Goal: Task Accomplishment & Management: Use online tool/utility

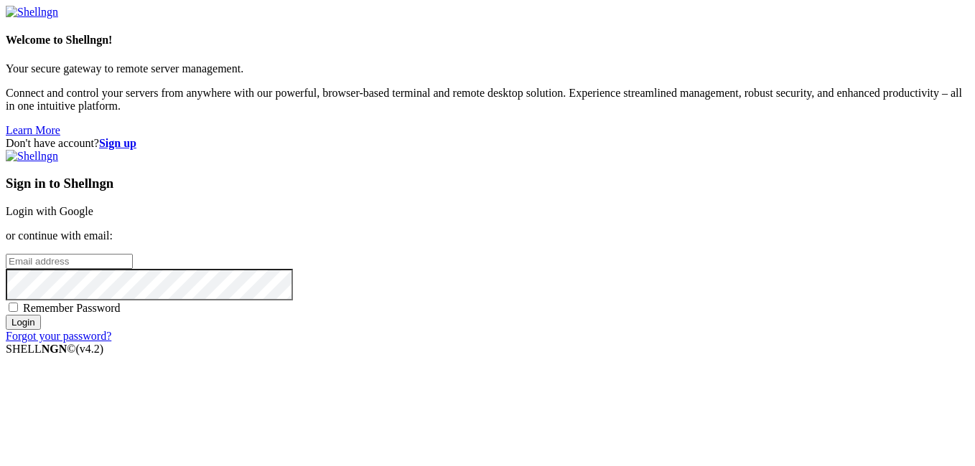
click at [93, 205] on link "Login with Google" at bounding box center [50, 211] width 88 height 12
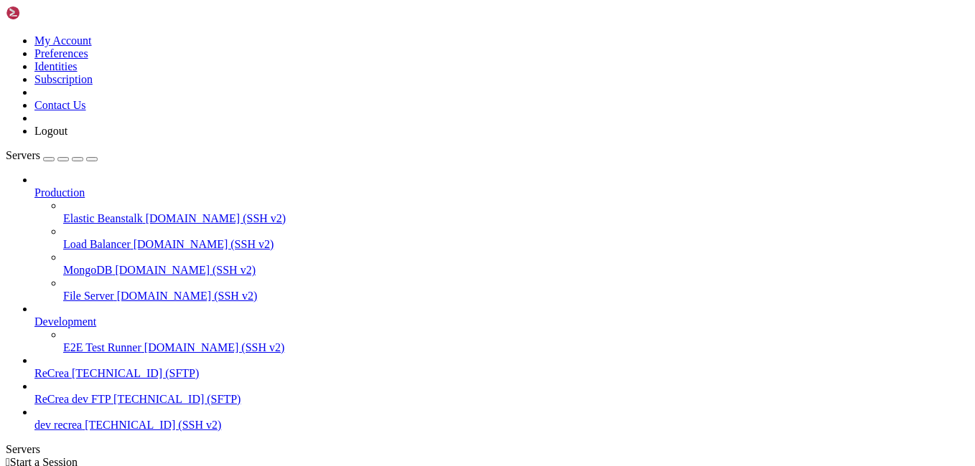
click at [113, 393] on span "[TECHNICAL_ID] (SFTP)" at bounding box center [176, 399] width 127 height 12
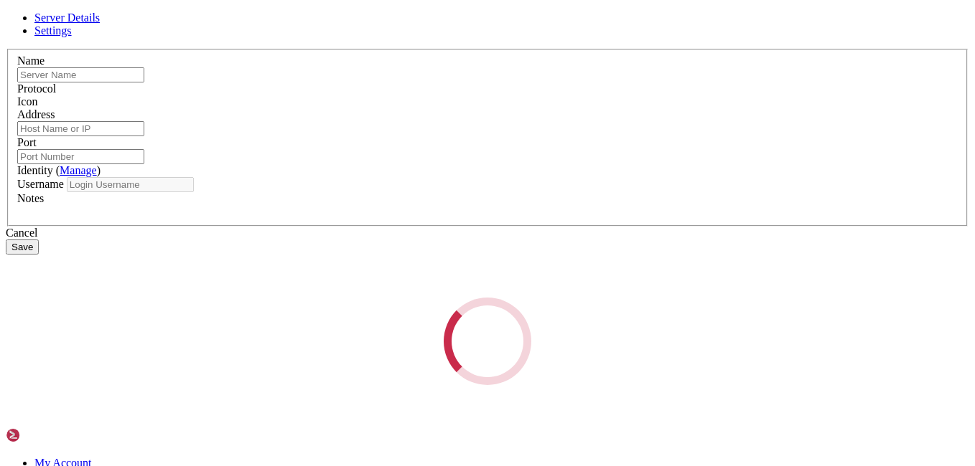
type input "ReCrea dev FTP"
type input "[TECHNICAL_ID]"
type input "22"
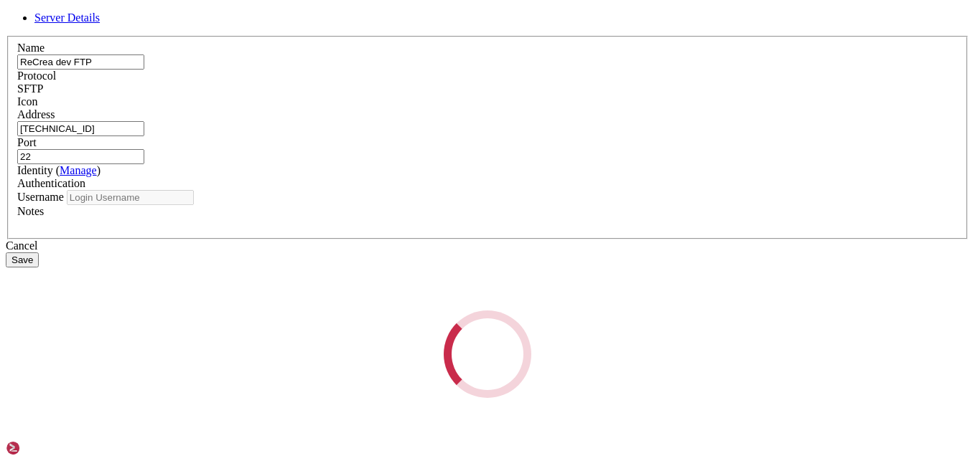
type input "root"
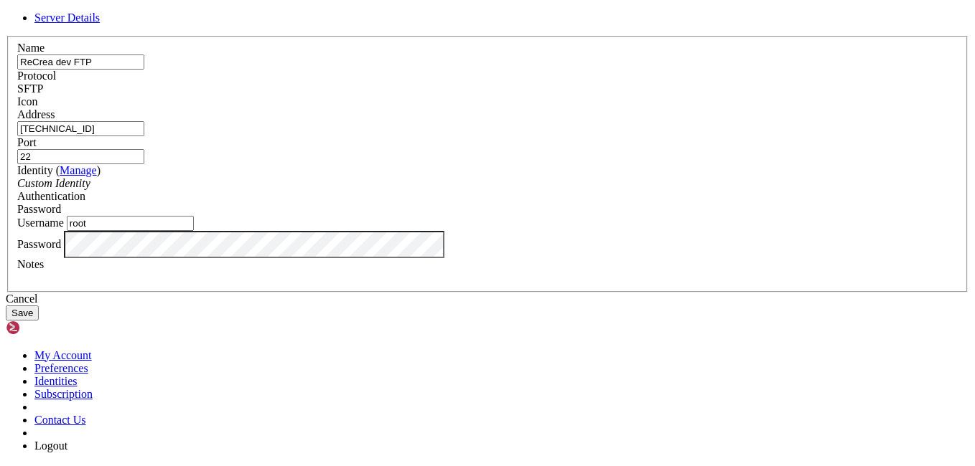
drag, startPoint x: 384, startPoint y: 150, endPoint x: 276, endPoint y: 164, distance: 108.6
click at [276, 164] on div "Name ReCrea dev FTP Protocol SFTP Icon Address [TECHNICAL_ID] ( Manage )" at bounding box center [487, 164] width 963 height 257
click at [572, 306] on div "Cancel" at bounding box center [487, 299] width 963 height 13
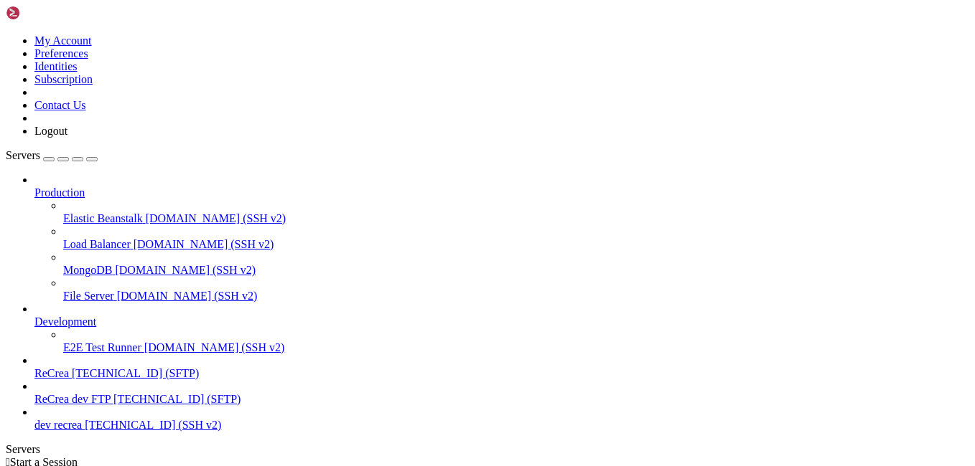
click at [111, 393] on span "ReCrea dev FTP" at bounding box center [72, 399] width 76 height 12
click at [143, 431] on span "[TECHNICAL_ID] (SSH v2)" at bounding box center [153, 425] width 136 height 12
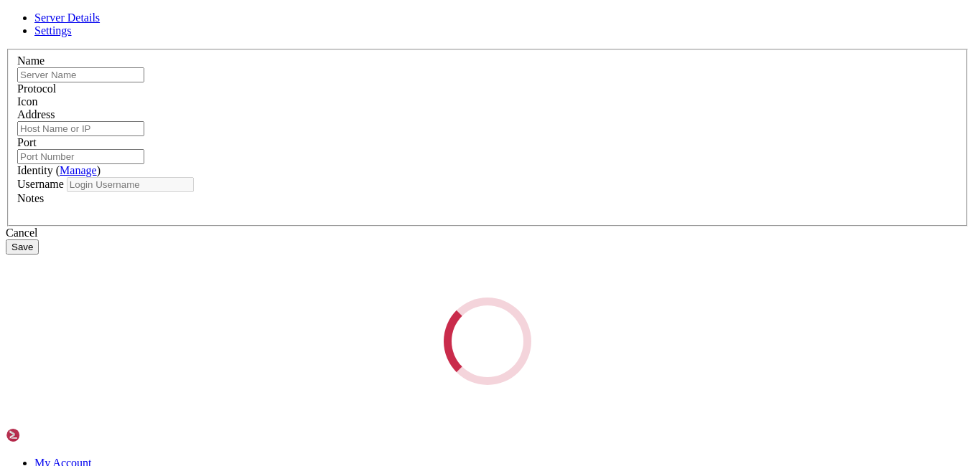
type input "dev recrea"
type input "[TECHNICAL_ID]"
type input "22"
type input "root"
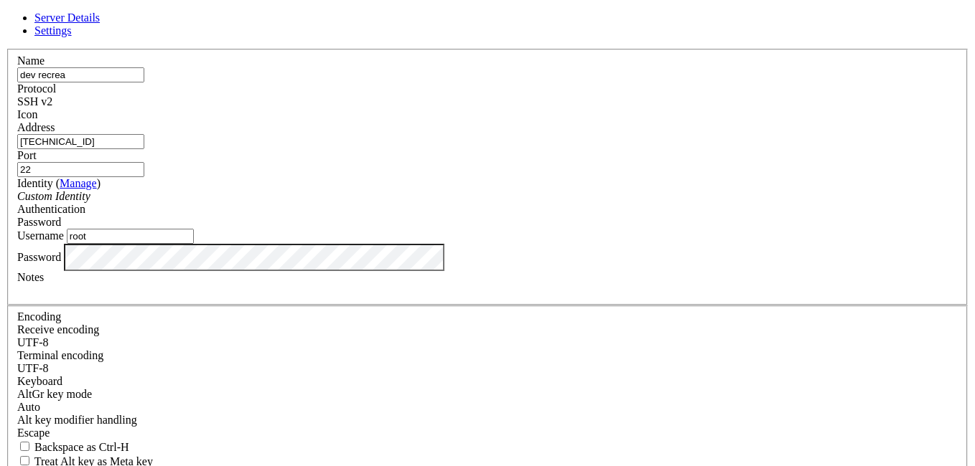
click at [72, 37] on link "Settings" at bounding box center [52, 30] width 37 height 12
click at [100, 24] on link "Server Details" at bounding box center [66, 17] width 65 height 12
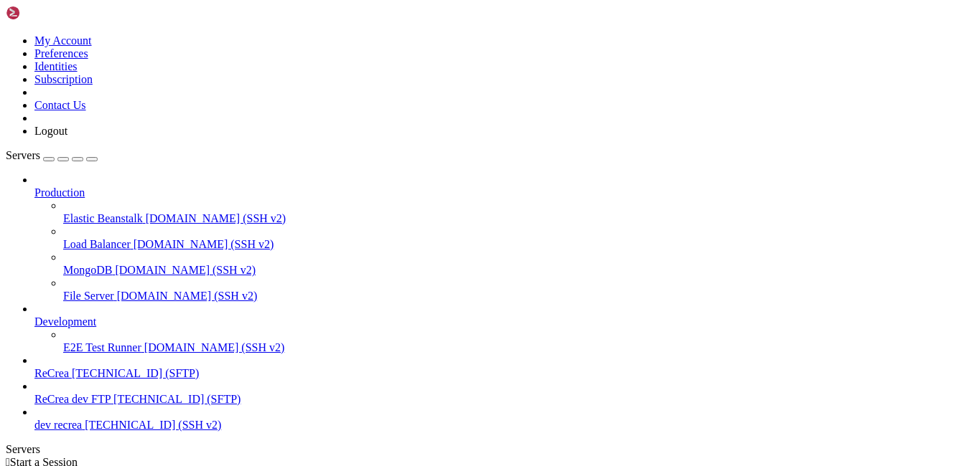
click at [116, 393] on span "[TECHNICAL_ID] (SFTP)" at bounding box center [176, 399] width 127 height 12
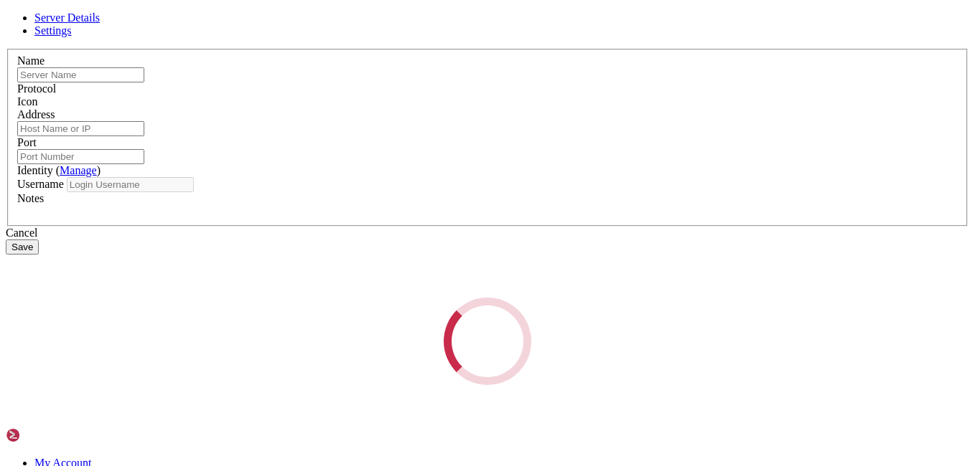
type input "ReCrea dev FTP"
type input "[TECHNICAL_ID]"
type input "22"
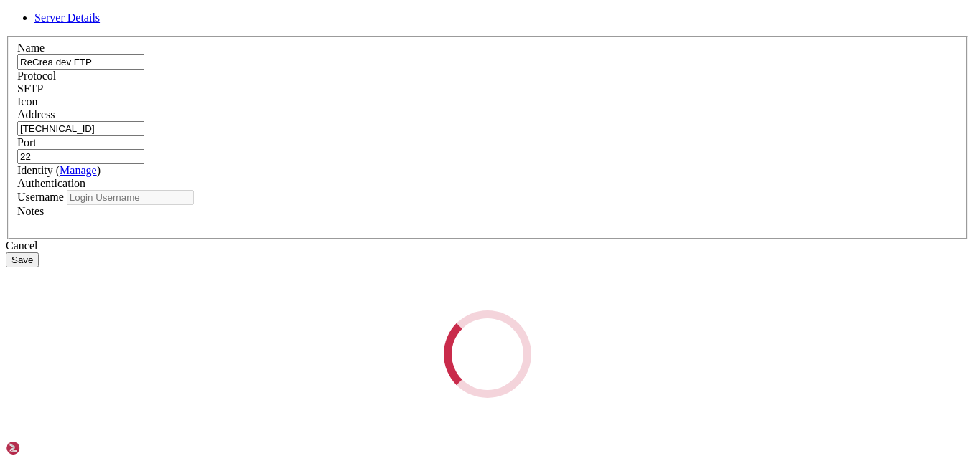
type input "root"
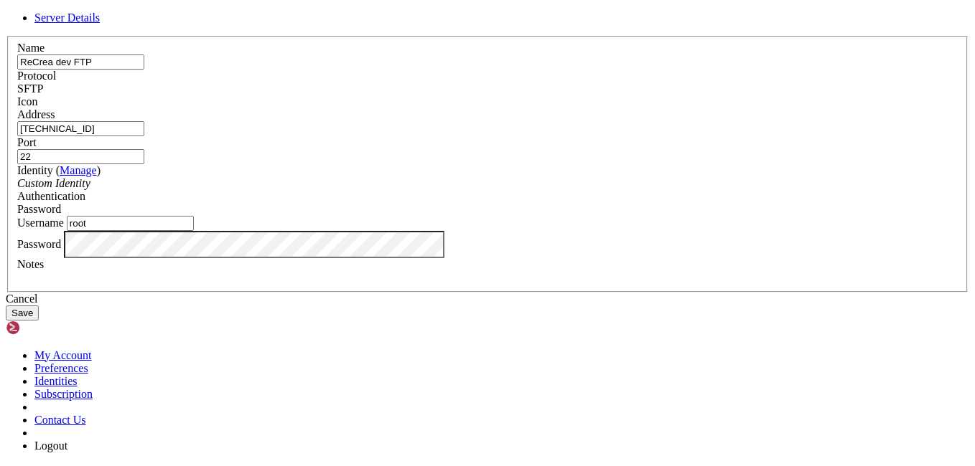
click at [576, 306] on div "Cancel" at bounding box center [487, 299] width 963 height 13
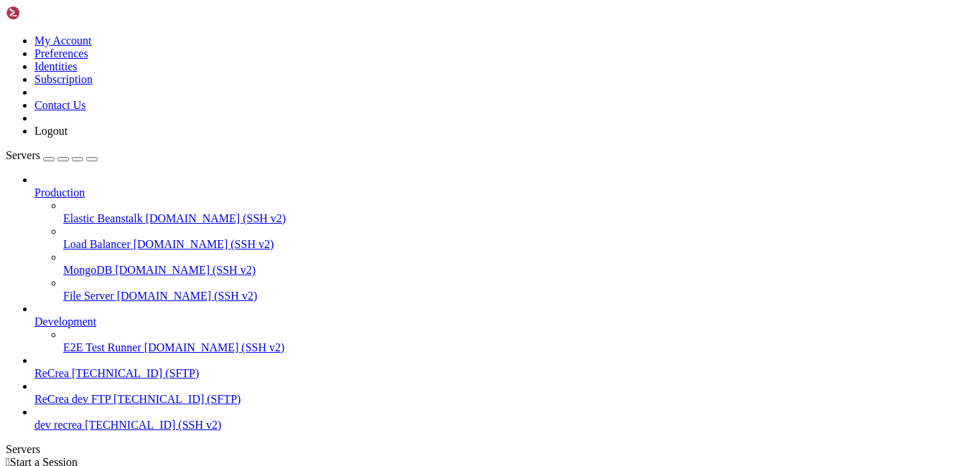
click at [113, 393] on span "[TECHNICAL_ID] (SFTP)" at bounding box center [176, 399] width 127 height 12
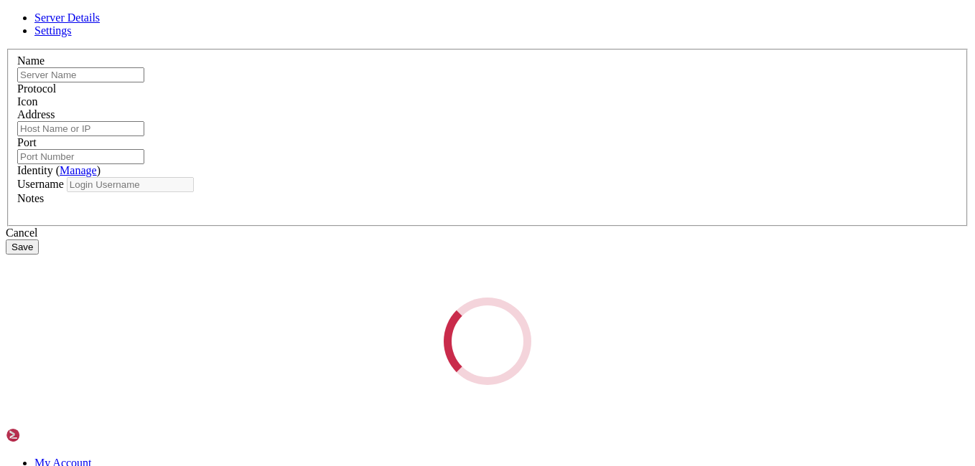
type input "ReCrea dev FTP"
type input "[TECHNICAL_ID]"
type input "22"
type input "root"
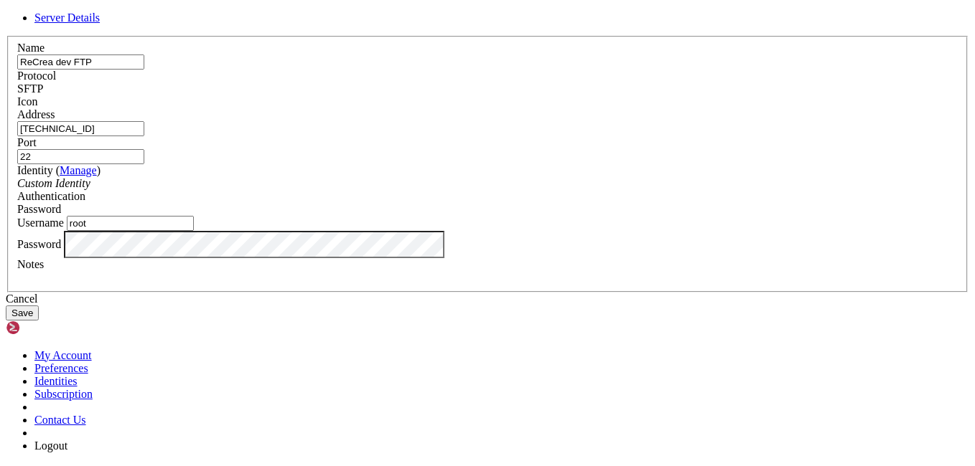
click at [573, 306] on div "Cancel" at bounding box center [487, 299] width 963 height 13
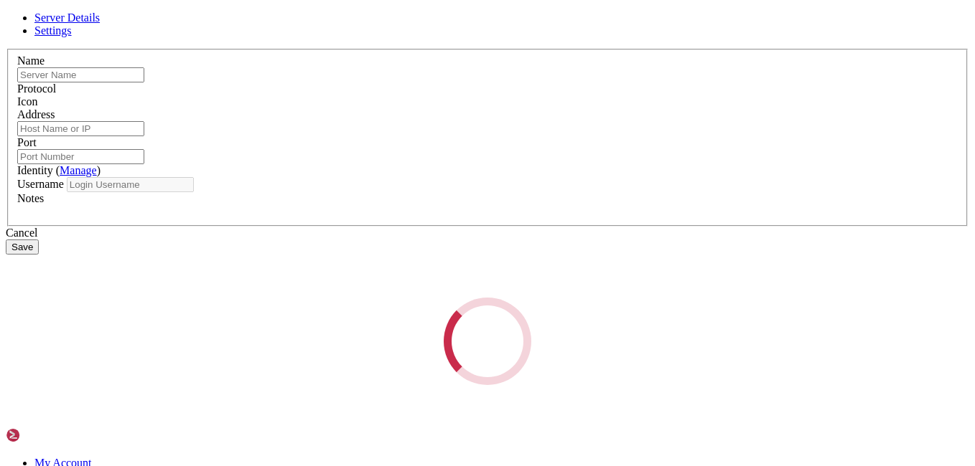
type input "ReCrea dev FTP"
type input "[TECHNICAL_ID]"
type input "22"
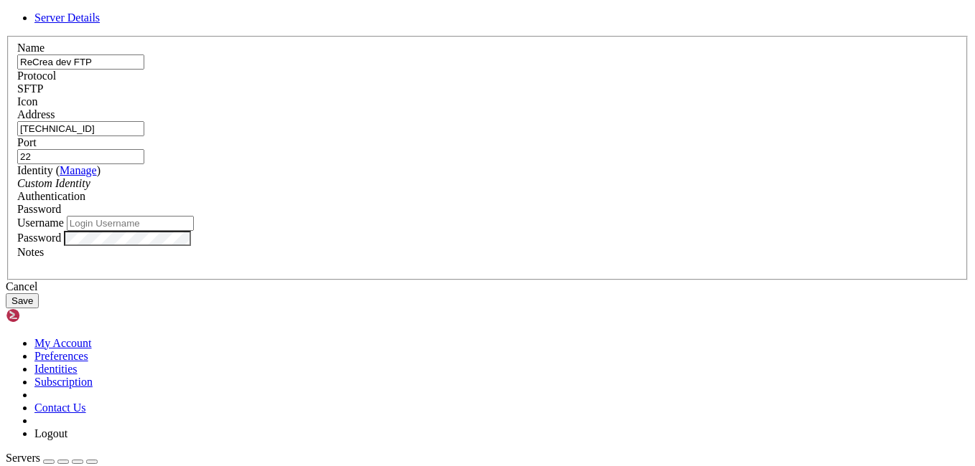
type input "root"
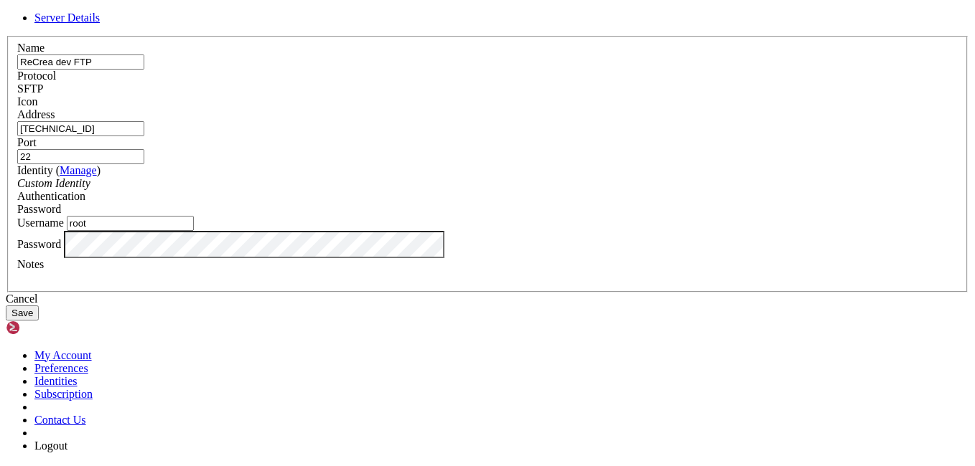
click at [564, 306] on div "Cancel" at bounding box center [487, 299] width 963 height 13
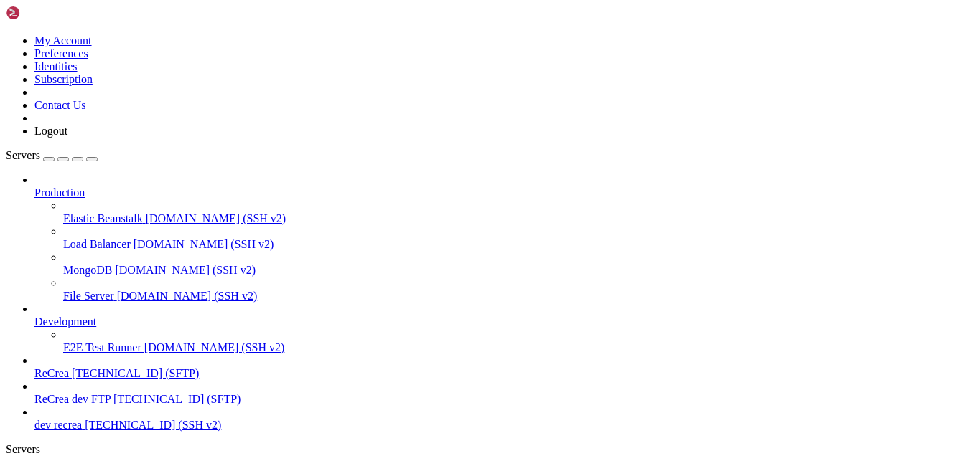
click at [82, 428] on span "dev recrea" at bounding box center [57, 425] width 47 height 12
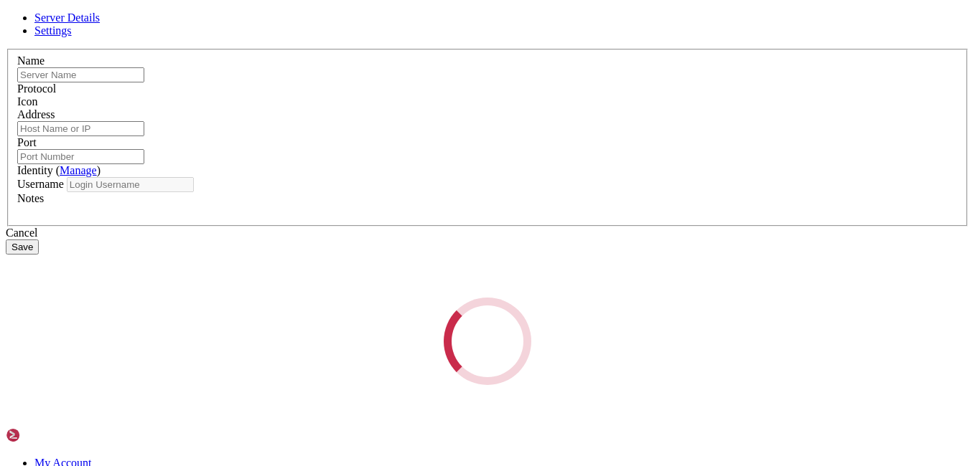
type input "dev recrea"
type input "[TECHNICAL_ID]"
type input "22"
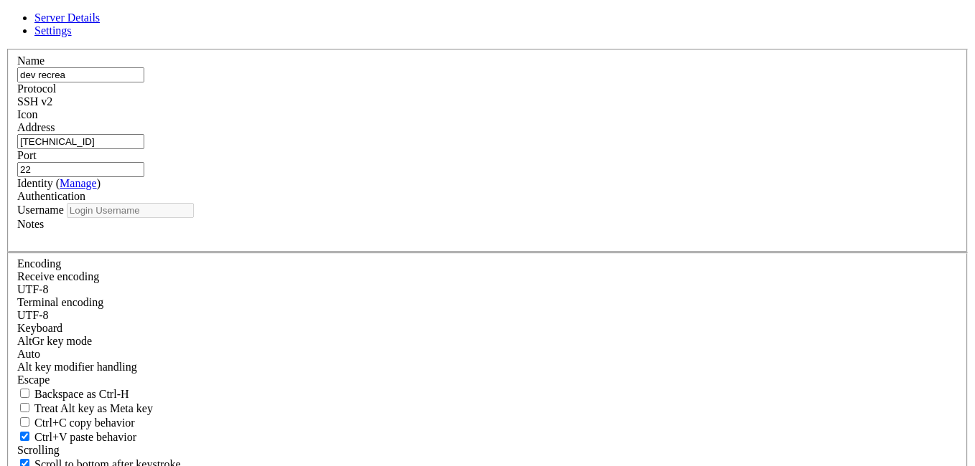
type input "root"
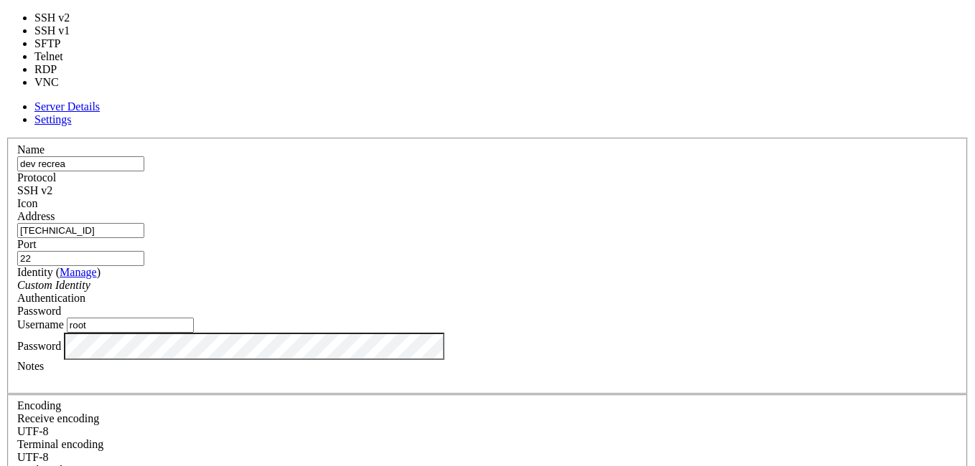
click at [598, 184] on div "SSH v2" at bounding box center [487, 190] width 940 height 13
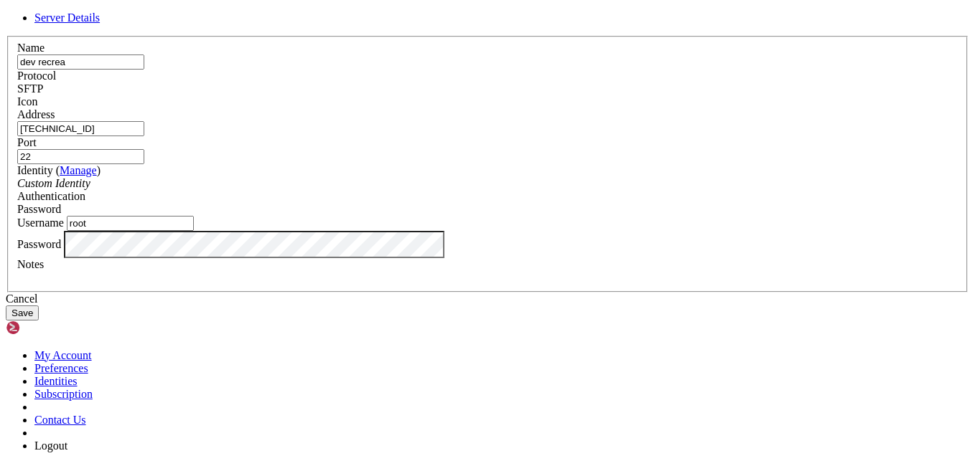
click at [39, 321] on button "Save" at bounding box center [22, 313] width 33 height 15
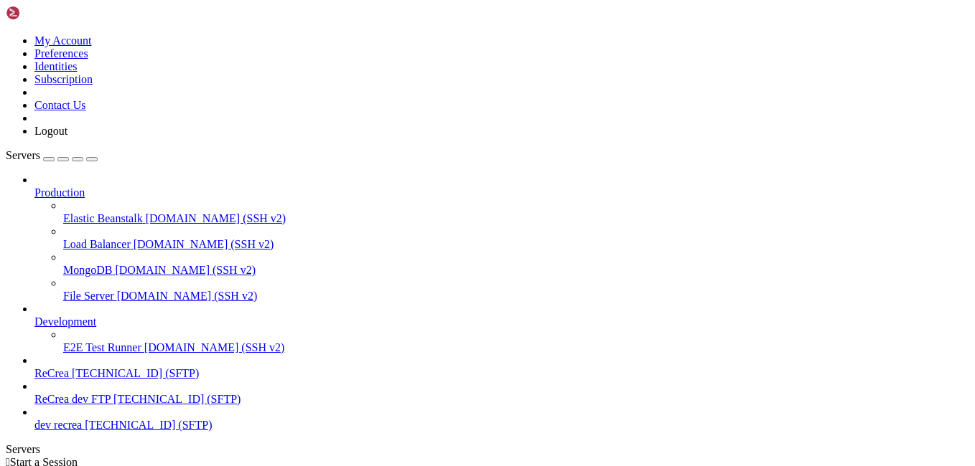
click at [95, 431] on span "[TECHNICAL_ID] (SFTP)" at bounding box center [148, 425] width 127 height 12
type input "/root"
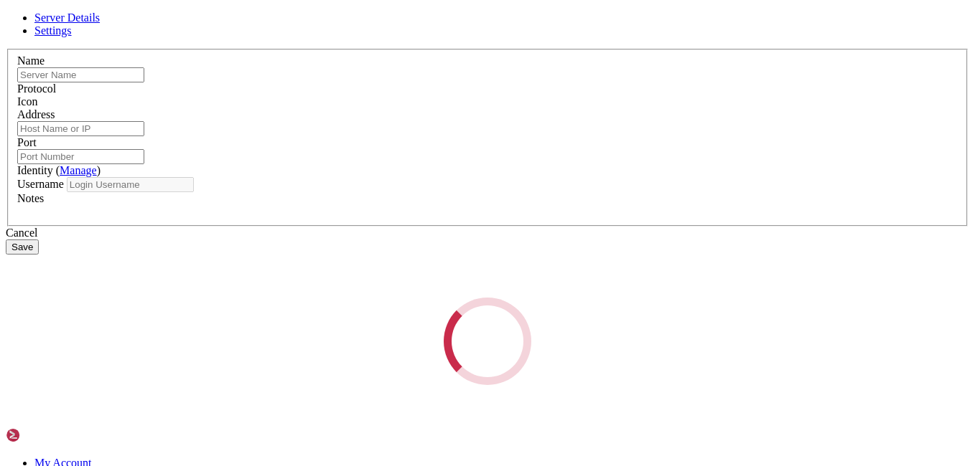
type input "ReCrea dev FTP"
type input "[TECHNICAL_ID]"
type input "22"
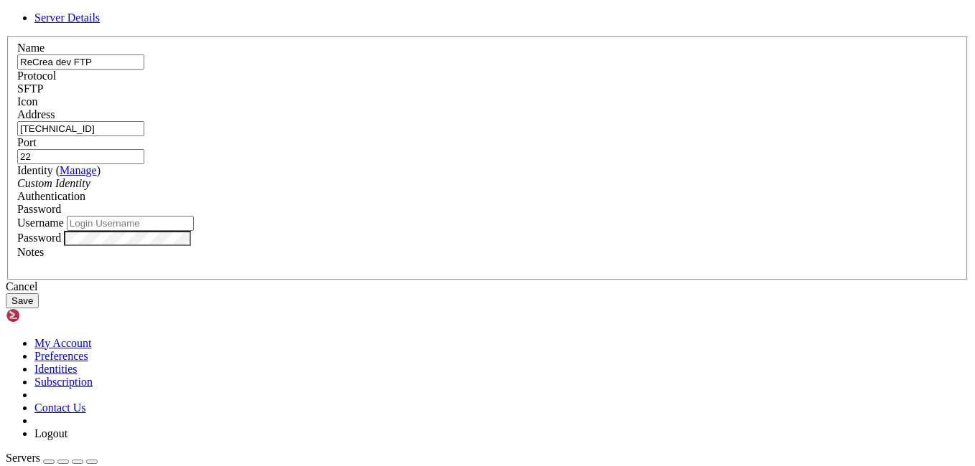
type input "root"
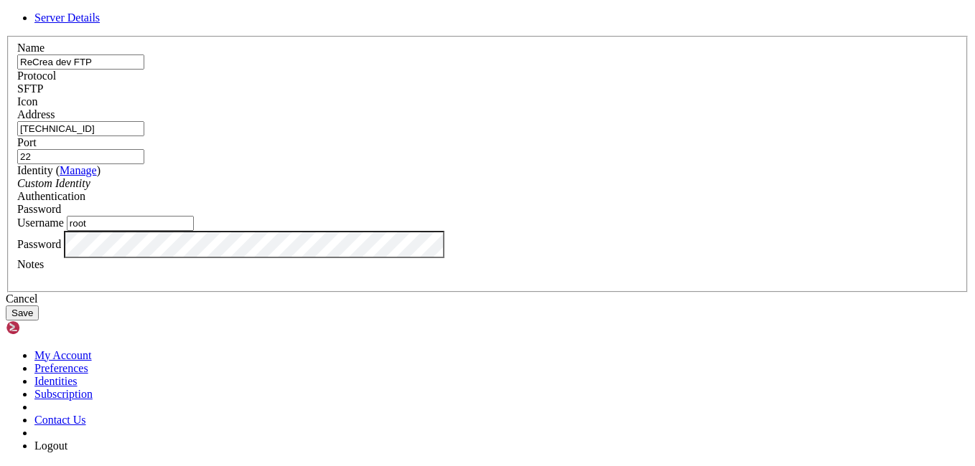
click at [568, 306] on div "Cancel" at bounding box center [487, 299] width 963 height 13
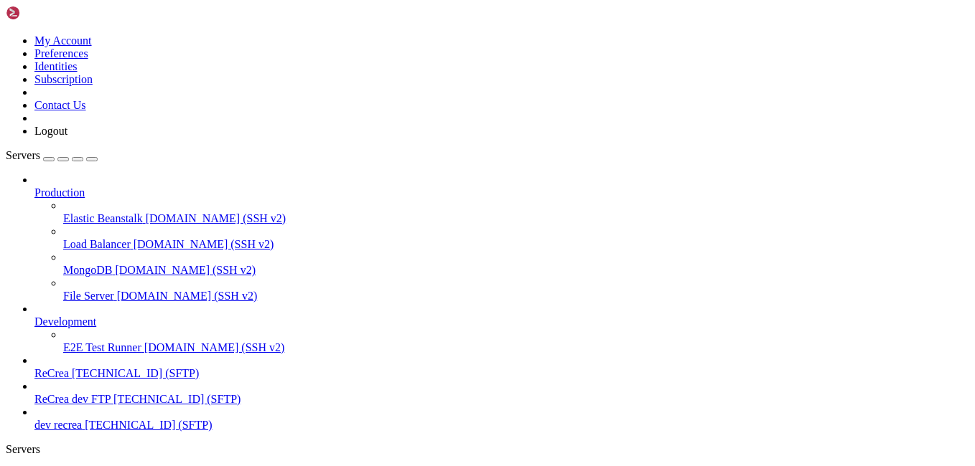
scroll to position [1420, 0]
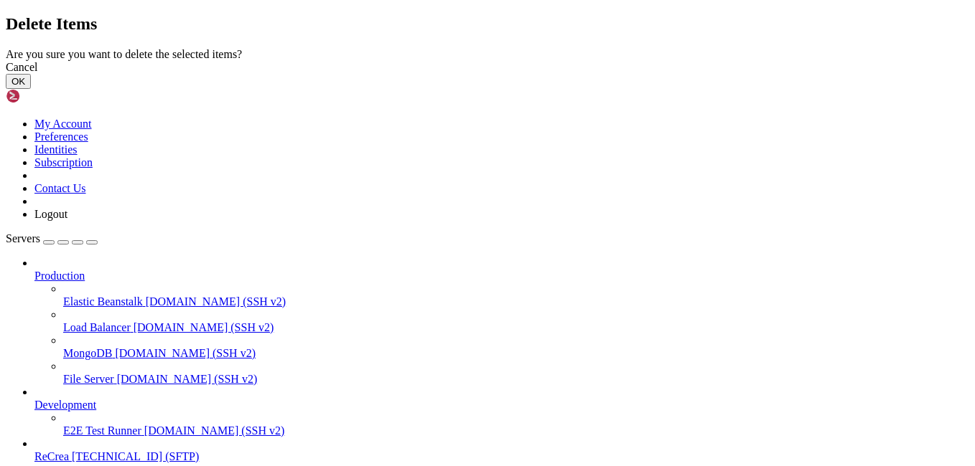
click at [31, 89] on button "OK" at bounding box center [18, 81] width 25 height 15
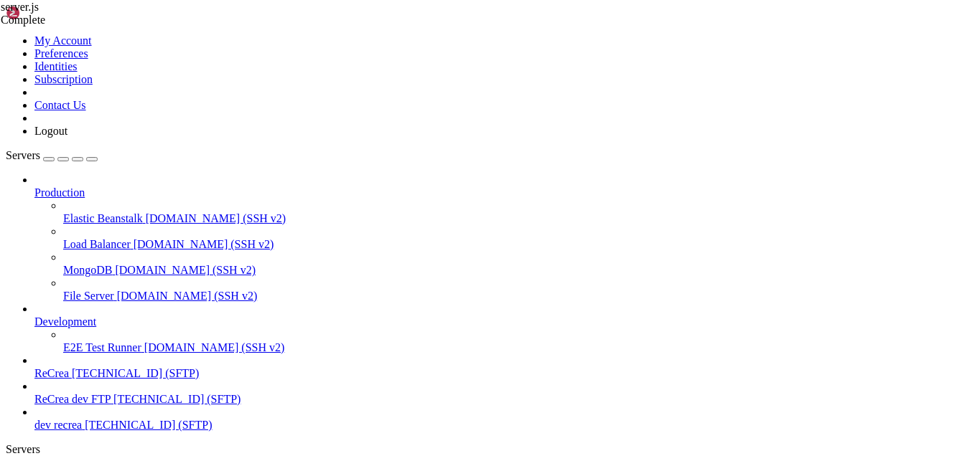
scroll to position [43, 0]
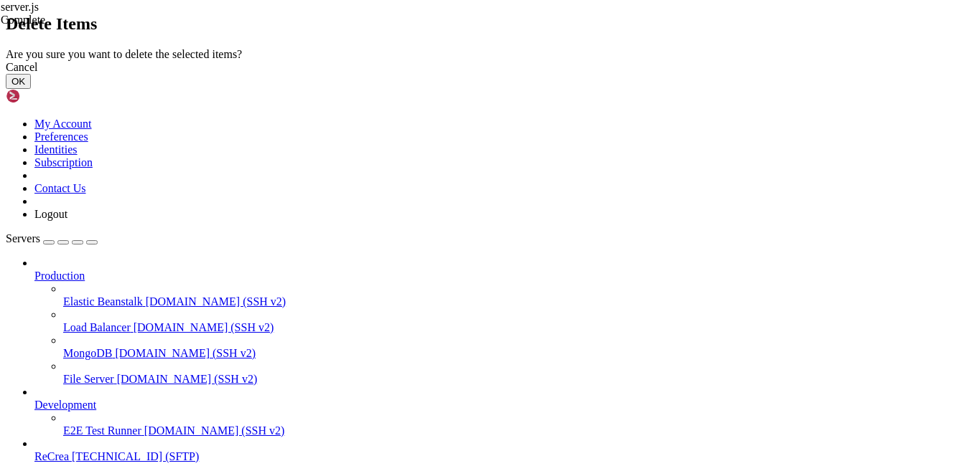
click at [569, 74] on div "Cancel" at bounding box center [487, 67] width 963 height 13
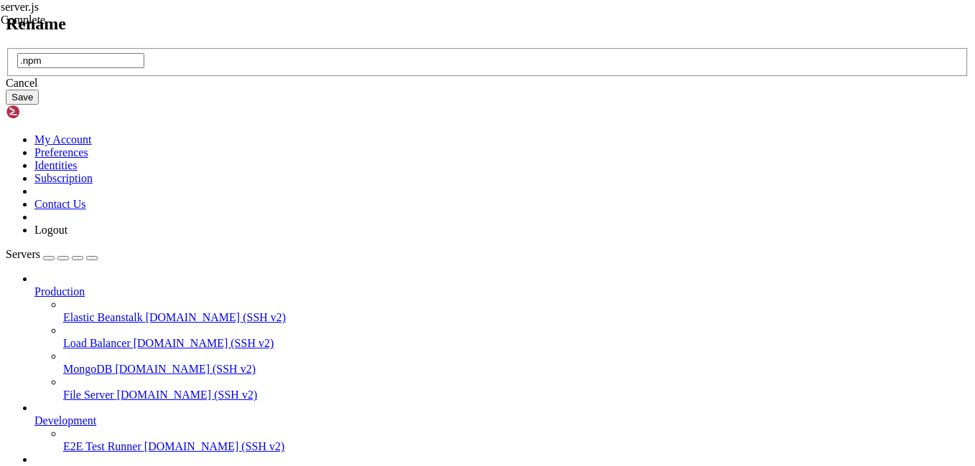
click at [144, 68] on input ".npm" at bounding box center [80, 60] width 127 height 15
type input "_.npm"
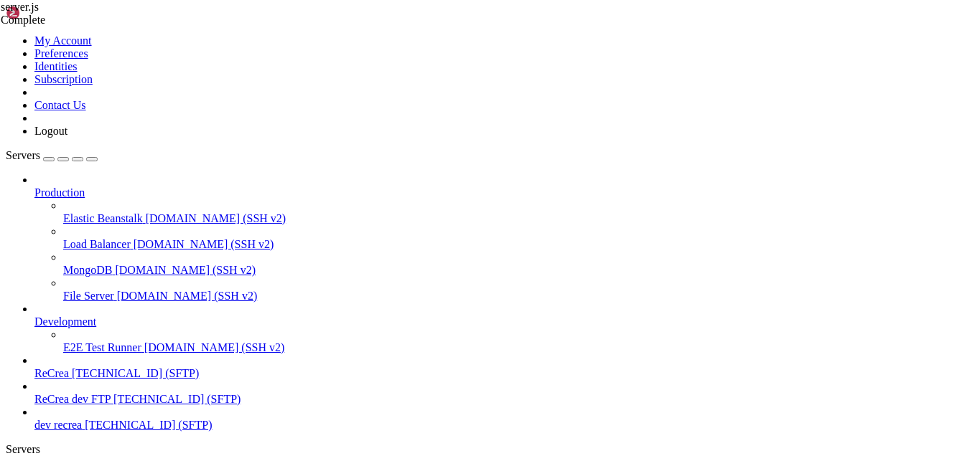
scroll to position [0, 0]
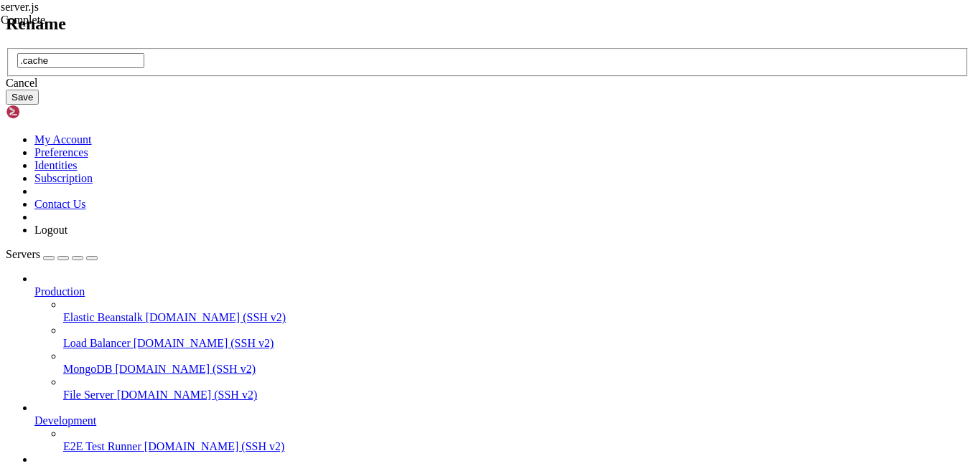
click at [144, 68] on input ".cache" at bounding box center [80, 60] width 127 height 15
type input "_.cache"
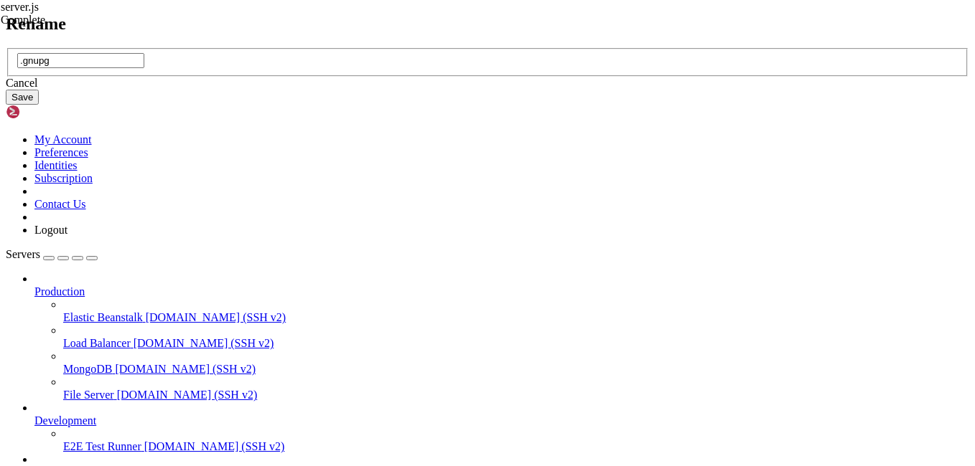
click at [144, 68] on input ".gnupg" at bounding box center [80, 60] width 127 height 15
type input "_.gnupg"
click at [39, 105] on button "Save" at bounding box center [22, 97] width 33 height 15
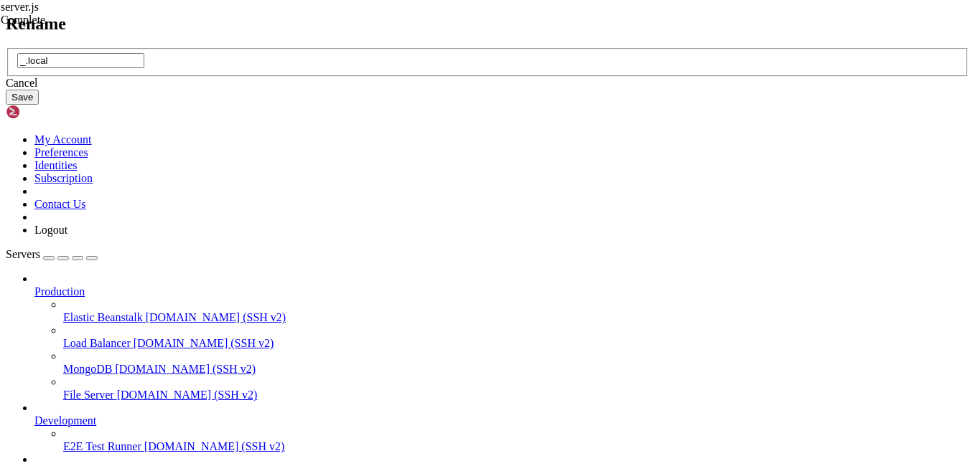
type input "_.local"
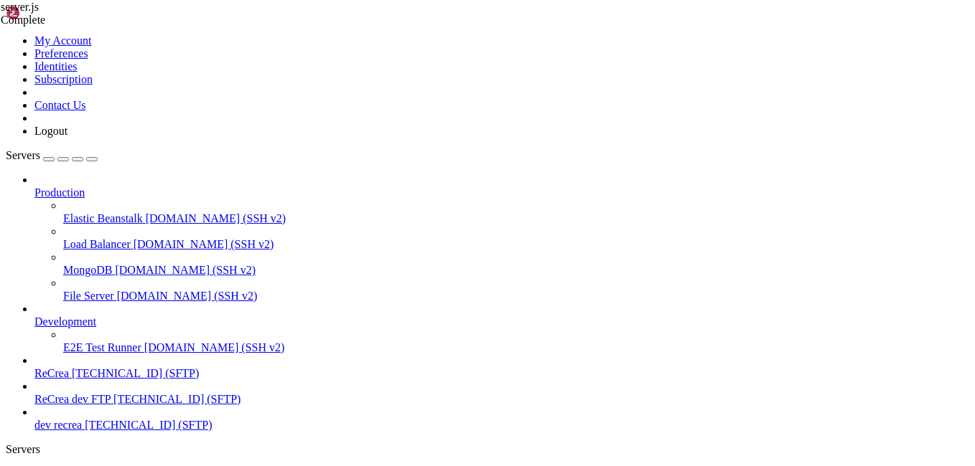
click at [97, 393] on span "ReCrea dev FTP" at bounding box center [72, 399] width 76 height 12
click at [82, 428] on span "dev recrea" at bounding box center [57, 425] width 47 height 12
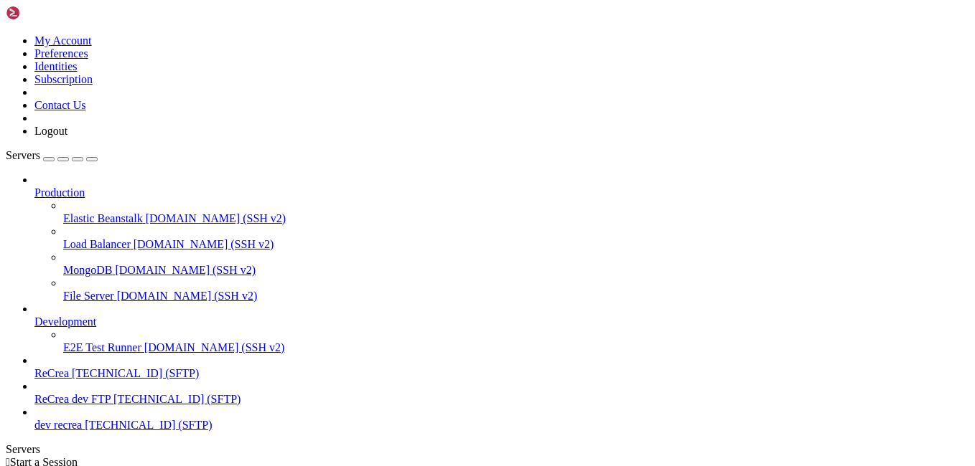
click at [82, 428] on span "dev recrea" at bounding box center [57, 425] width 47 height 12
type input "/root"
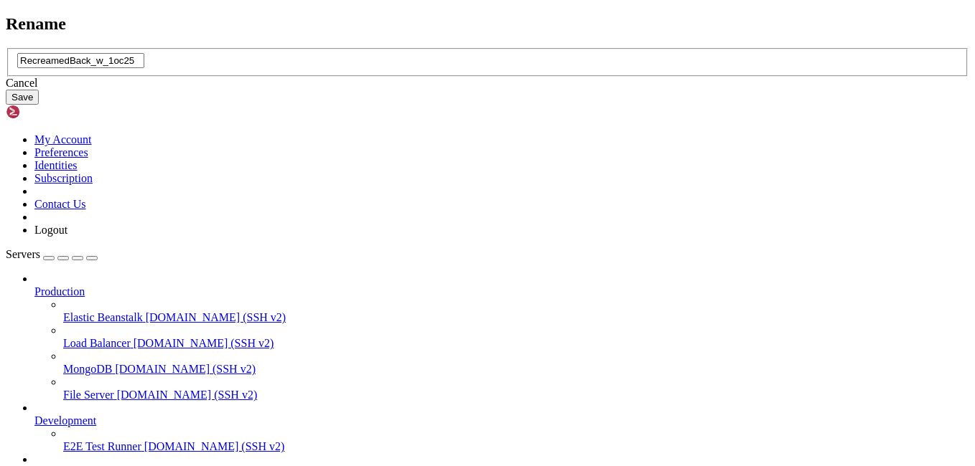
type input "RecreamedBack_w_1oc25"
click at [39, 105] on button "Save" at bounding box center [22, 97] width 33 height 15
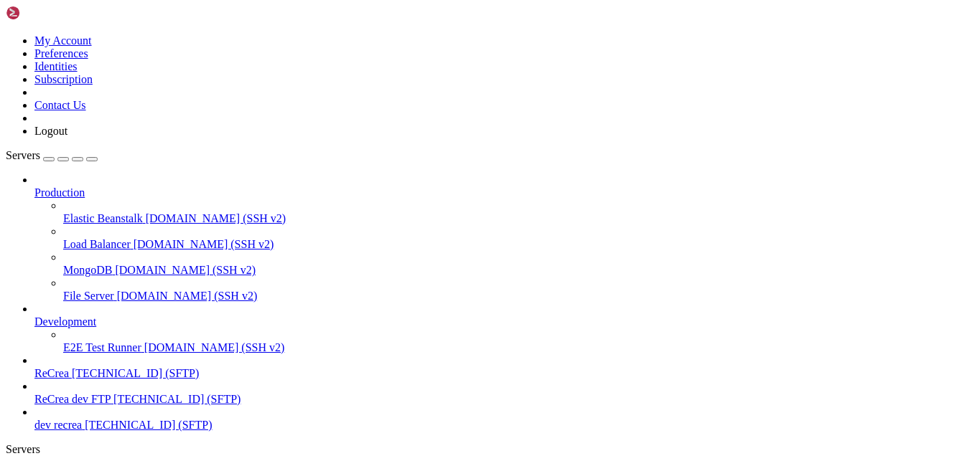
scroll to position [0, 0]
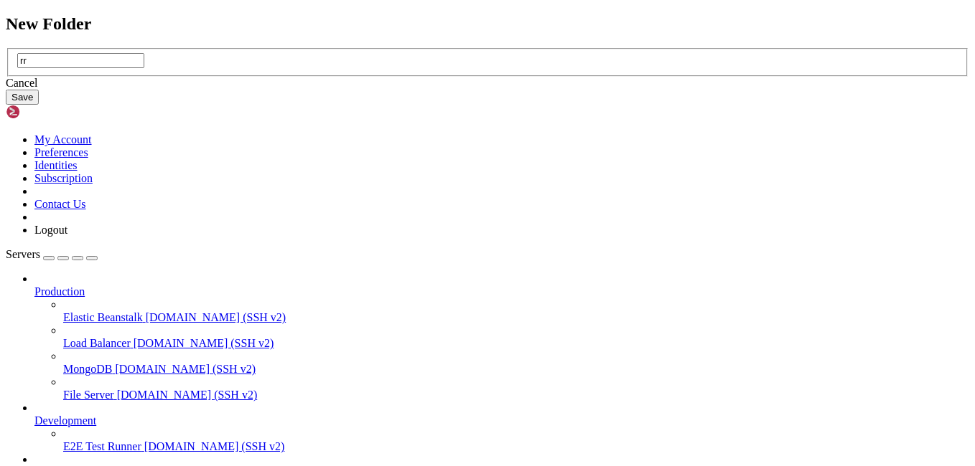
type input "r"
click at [144, 68] on input "Recreamed" at bounding box center [80, 60] width 127 height 15
type input "Recreamed"
click at [144, 68] on input "Recreamed" at bounding box center [80, 60] width 127 height 15
paste input "RecreamedBack"
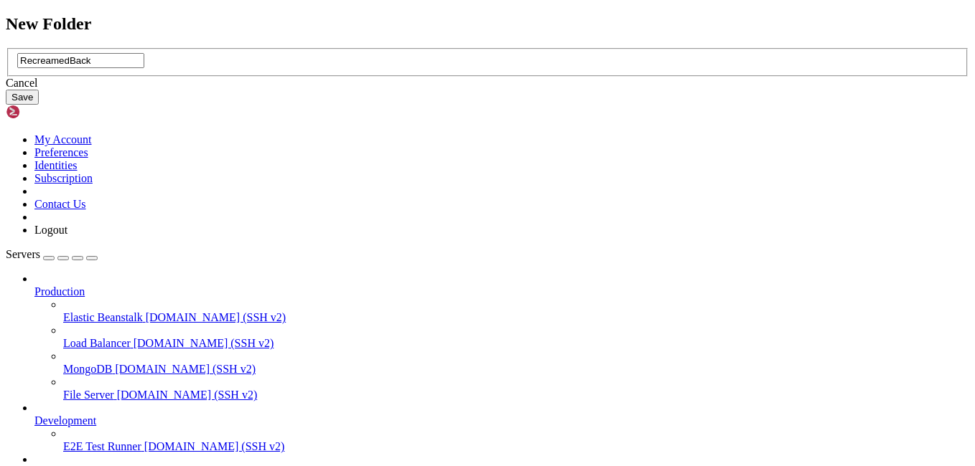
type input "RecreamedBack"
click at [39, 105] on button "Save" at bounding box center [22, 97] width 33 height 15
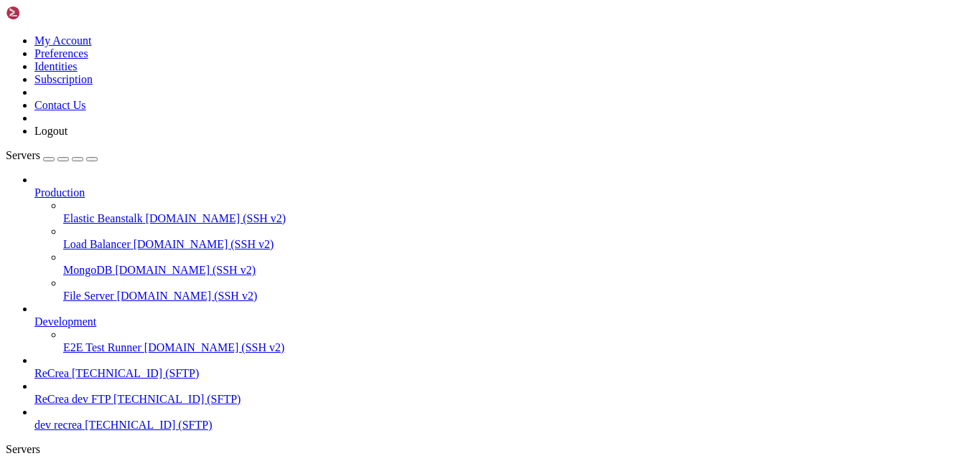
scroll to position [663, 0]
click at [88, 462] on span " RecreamedBack" at bounding box center [48, 468] width 80 height 12
type input "/root/RecreamedBack"
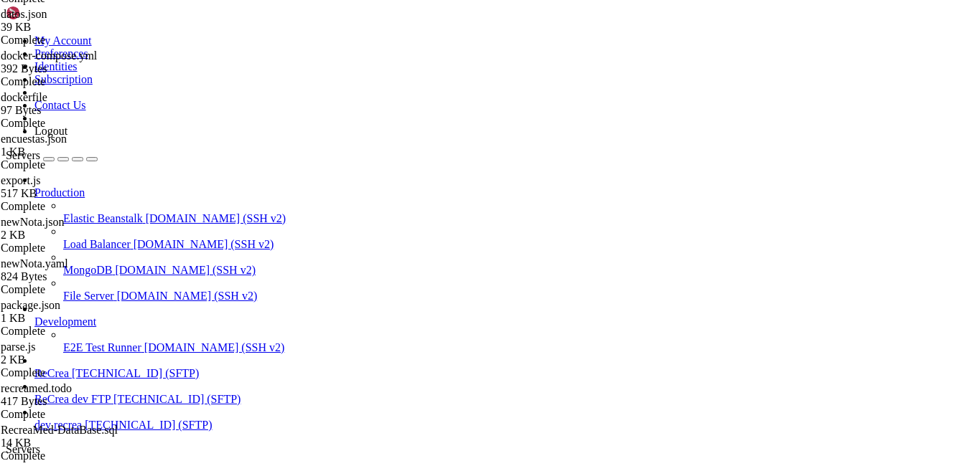
scroll to position [562, 0]
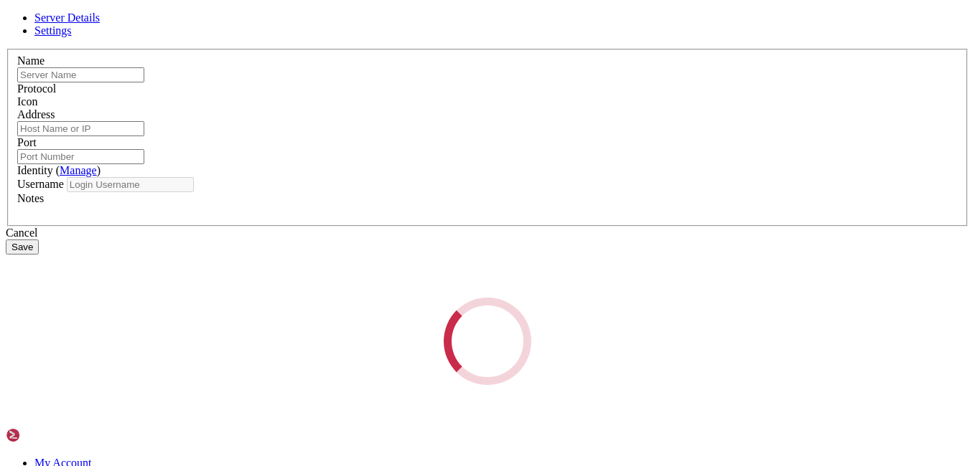
type input "dev recrea"
type input "[TECHNICAL_ID]"
type input "22"
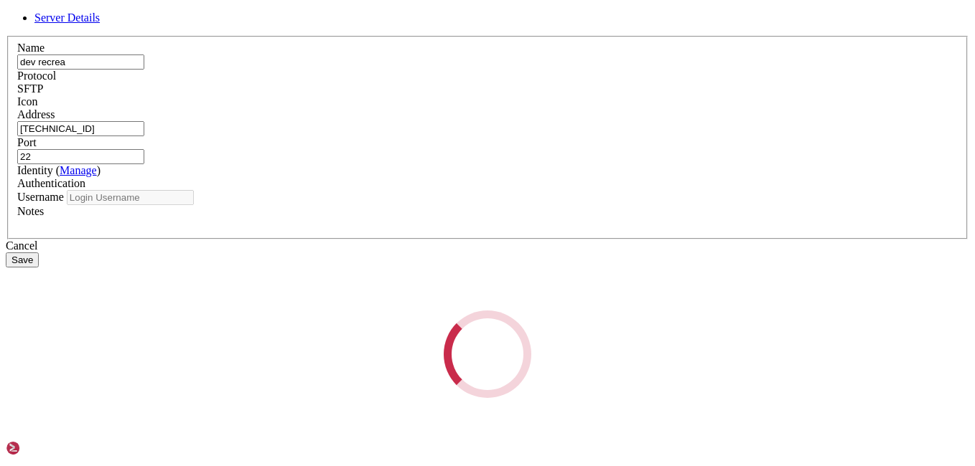
type input "root"
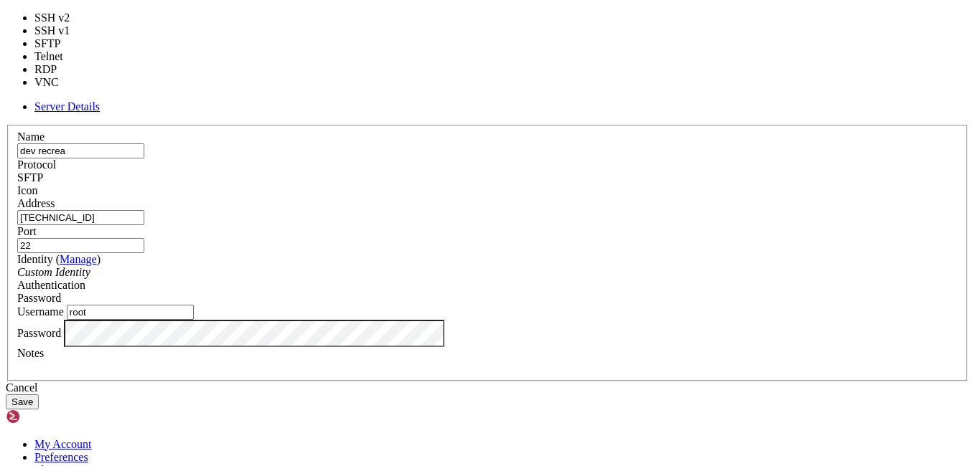
click at [597, 172] on div "SFTP" at bounding box center [487, 178] width 940 height 13
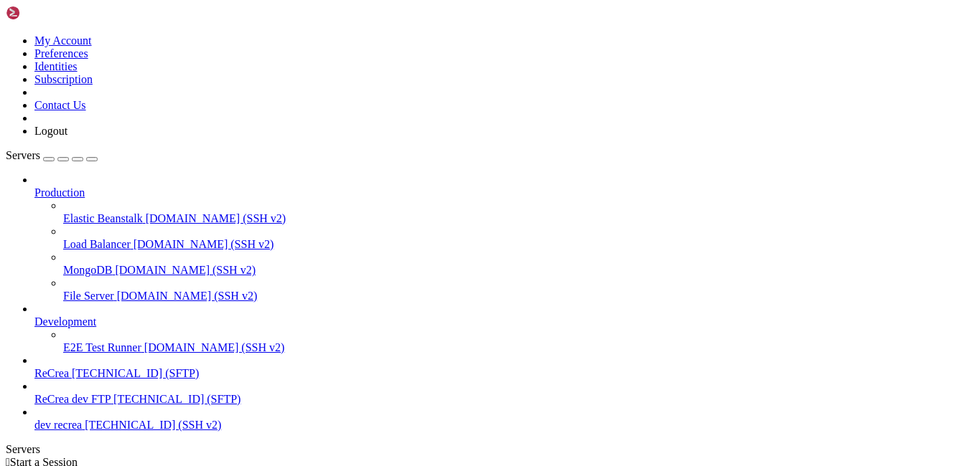
click at [90, 429] on span "[TECHNICAL_ID] (SSH v2)" at bounding box center [153, 425] width 136 height 12
